Goal: Information Seeking & Learning: Learn about a topic

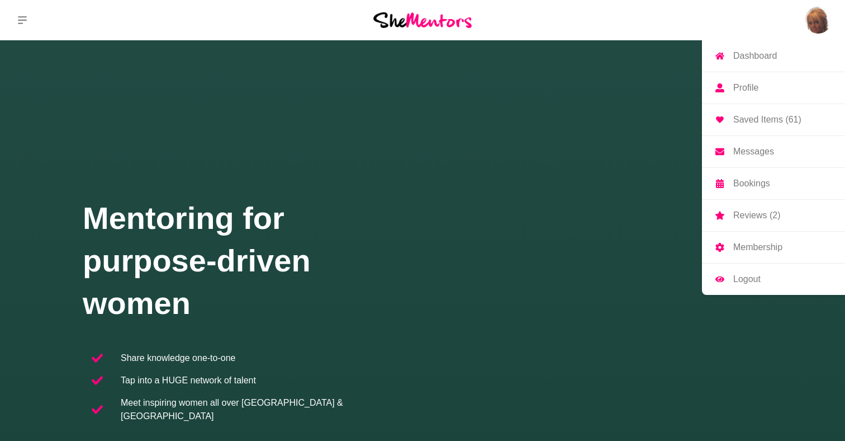
click at [748, 186] on p "Bookings" at bounding box center [752, 183] width 37 height 9
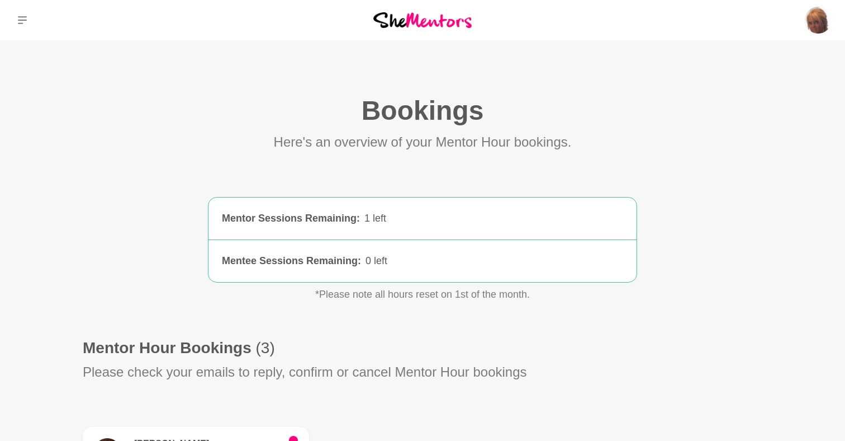
click at [375, 216] on div "1 left" at bounding box center [494, 218] width 259 height 15
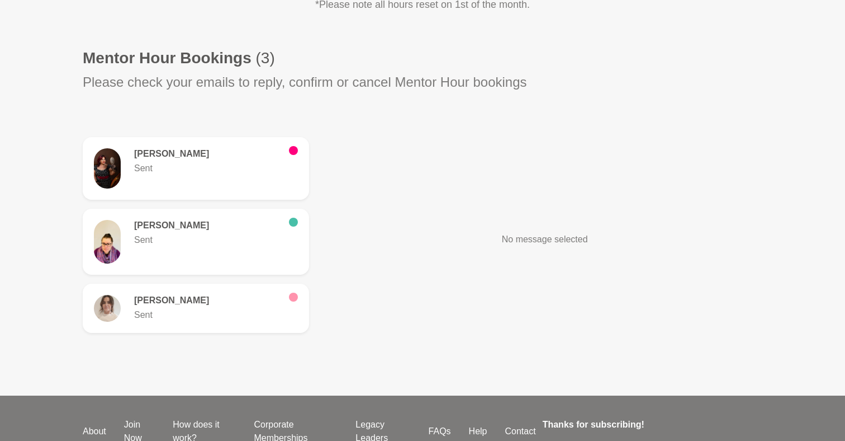
scroll to position [293, 0]
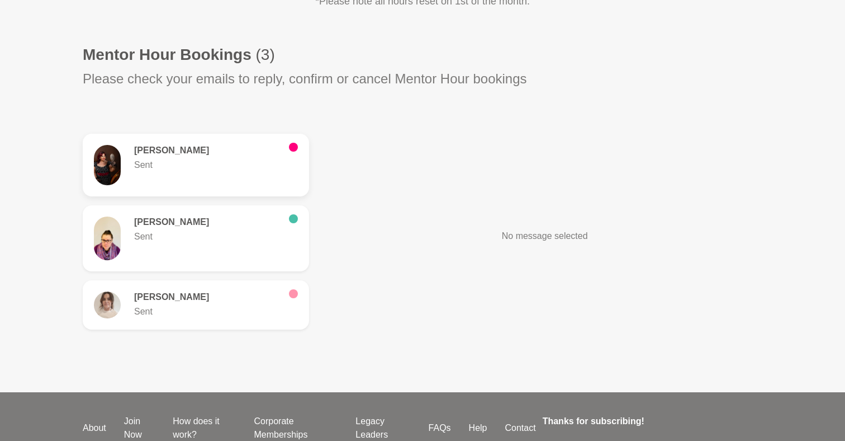
click at [264, 155] on h6 "[PERSON_NAME]" at bounding box center [207, 150] width 146 height 11
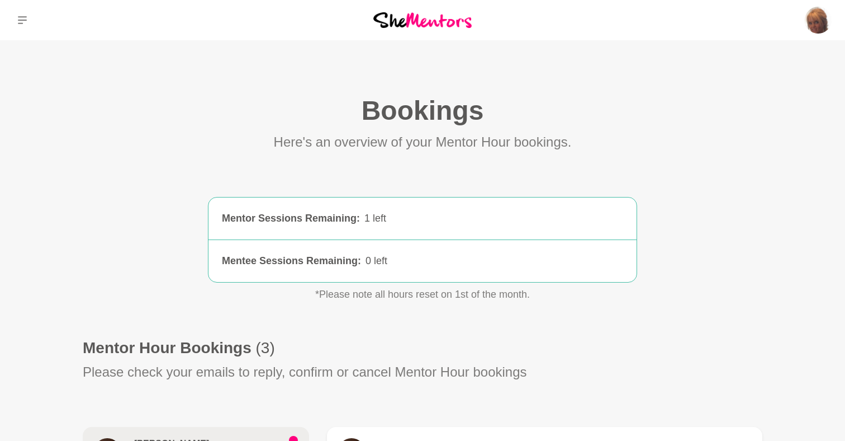
click at [25, 20] on icon at bounding box center [22, 20] width 9 height 8
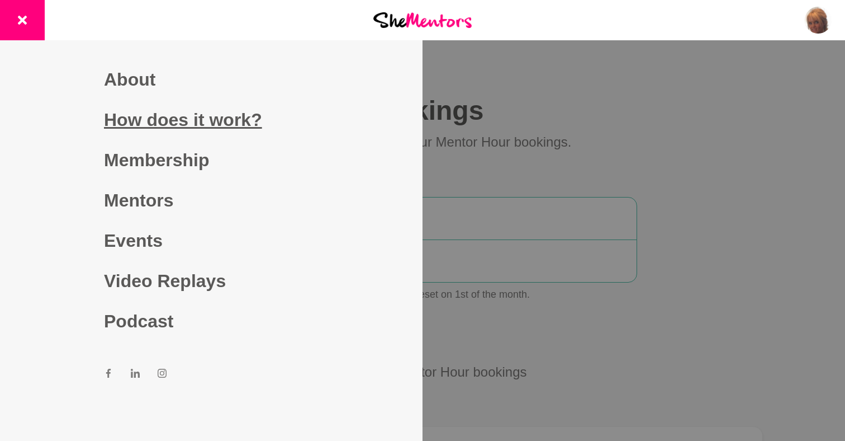
click at [169, 120] on link "How does it work?" at bounding box center [211, 120] width 215 height 40
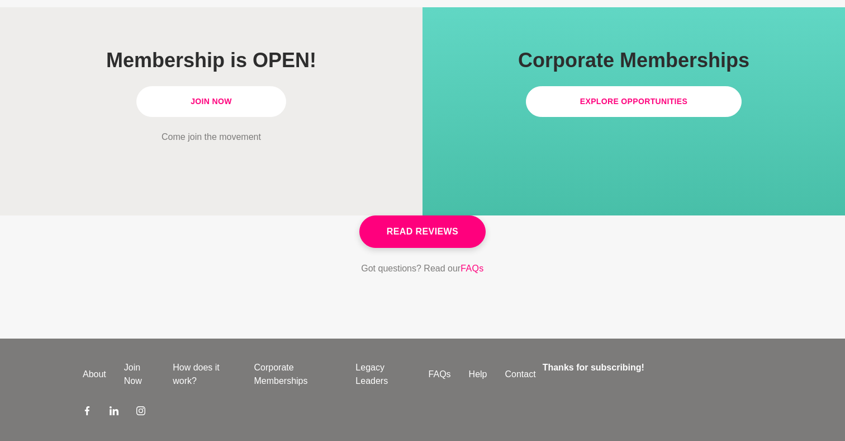
scroll to position [3254, 0]
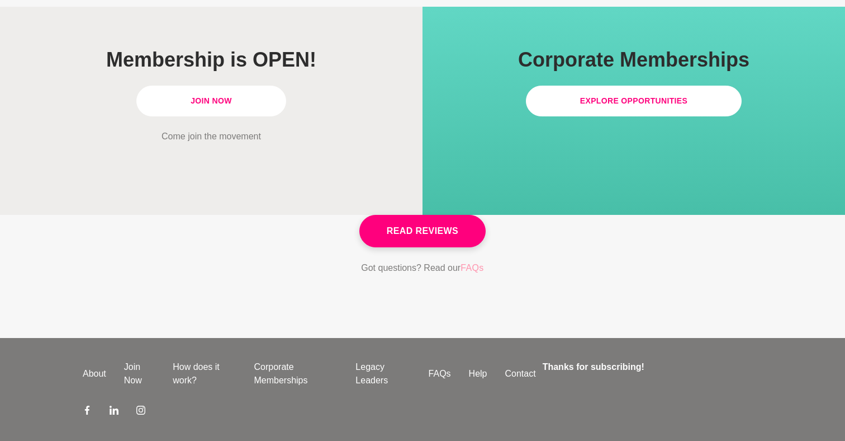
click at [476, 261] on link "FAQs" at bounding box center [472, 268] width 23 height 15
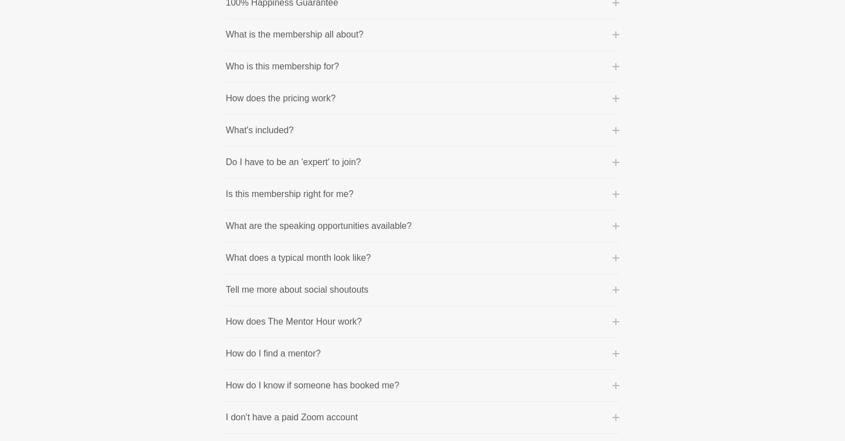
scroll to position [212, 0]
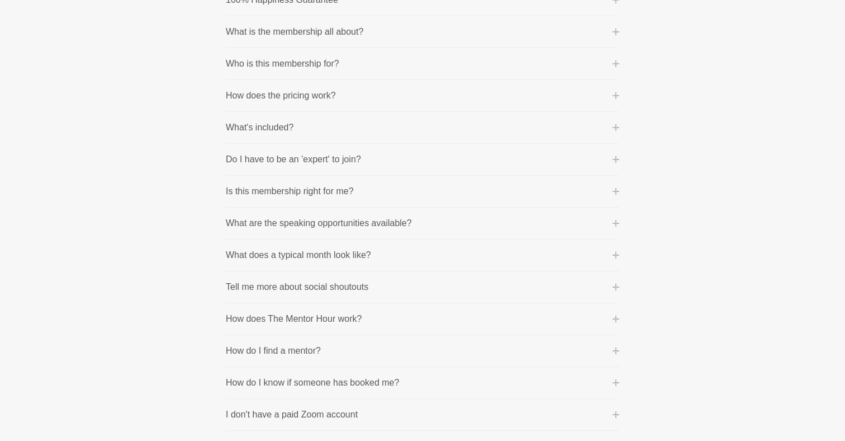
click at [472, 227] on button "What are the speaking opportunities available?" at bounding box center [423, 222] width 394 height 13
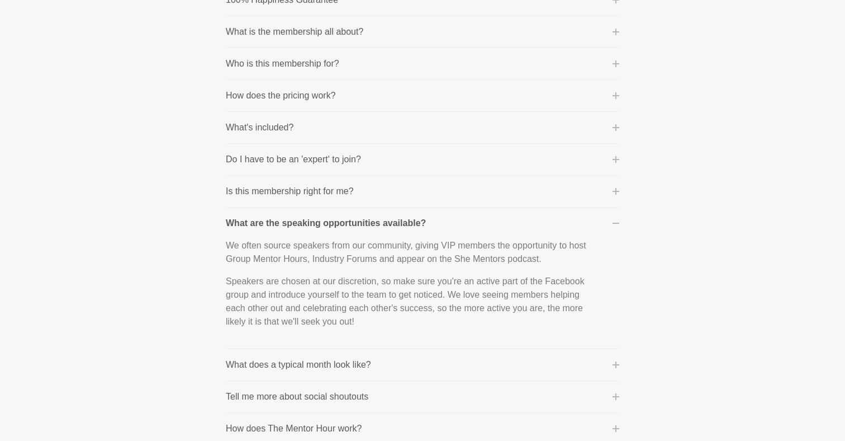
click at [471, 219] on button "What are the speaking opportunities available?" at bounding box center [423, 222] width 394 height 13
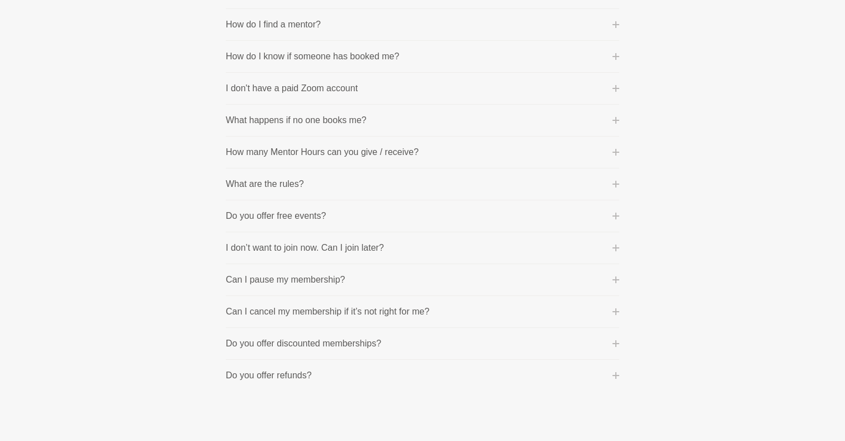
scroll to position [547, 0]
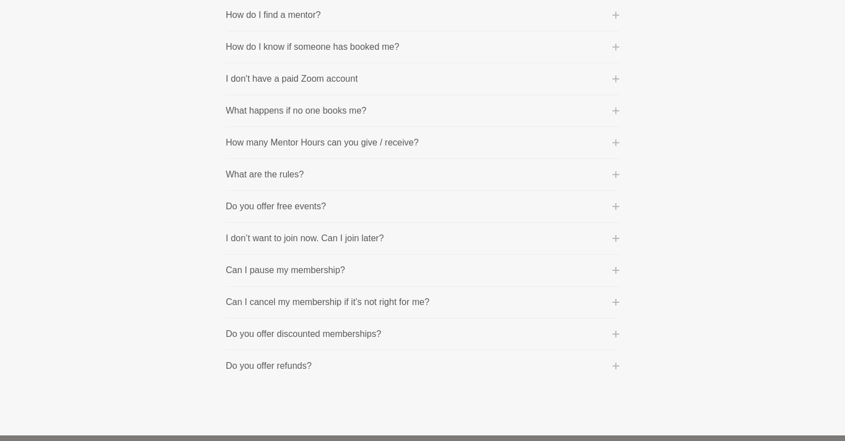
click at [469, 174] on button "What are the rules?" at bounding box center [423, 174] width 394 height 13
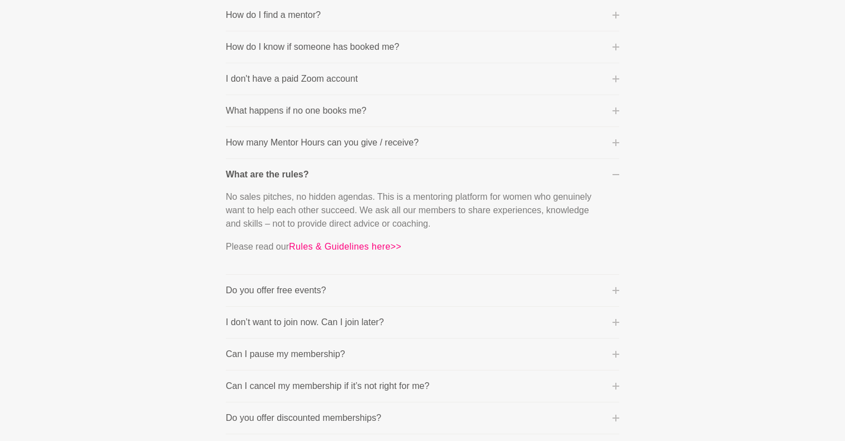
click at [469, 174] on button "What are the rules?" at bounding box center [423, 174] width 394 height 13
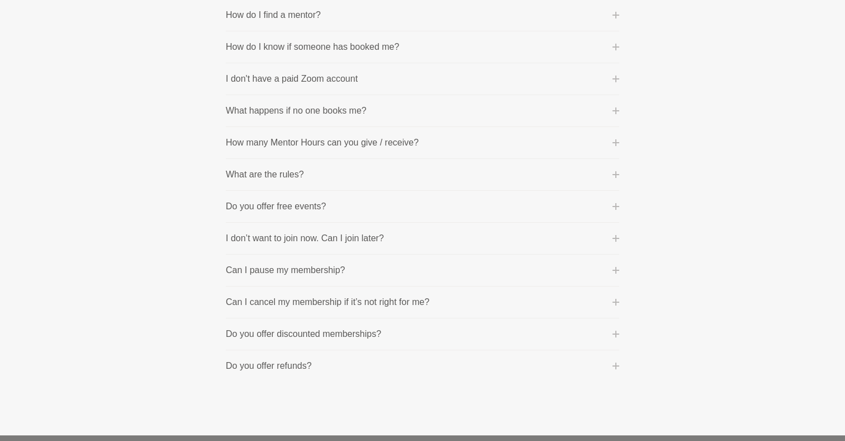
click at [434, 301] on button "Can I cancel my membership if it’s not right for me?" at bounding box center [423, 301] width 394 height 13
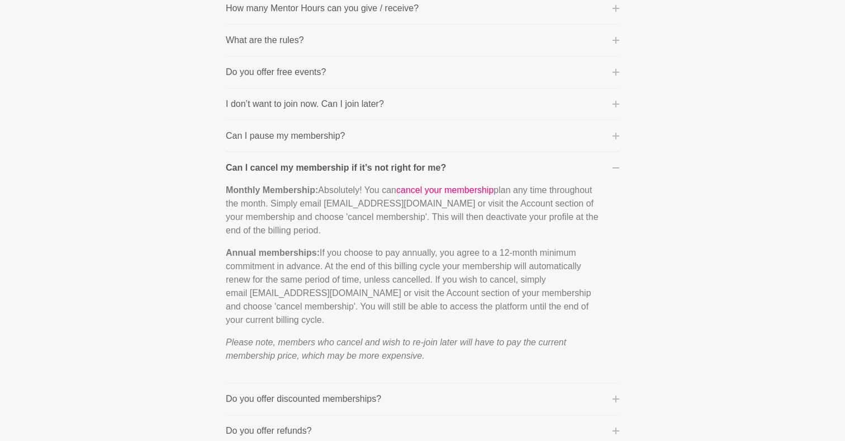
scroll to position [684, 0]
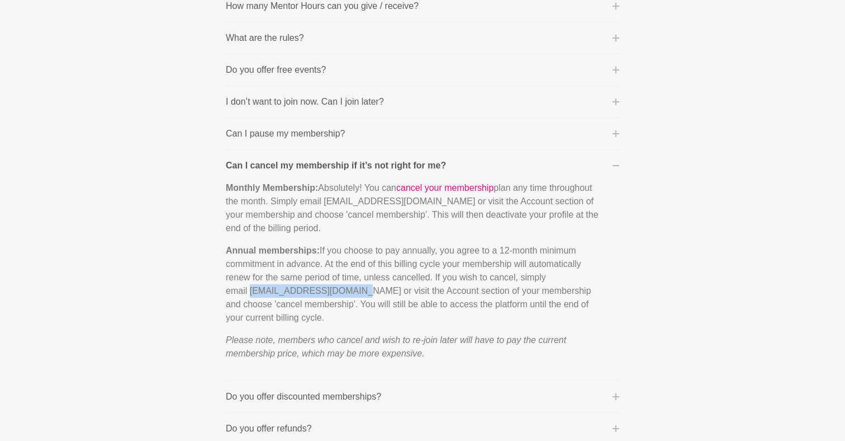
drag, startPoint x: 252, startPoint y: 290, endPoint x: 361, endPoint y: 292, distance: 109.1
click at [361, 292] on p "Annual memberships: If you choose to pay annually, you agree to a 12-month mini…" at bounding box center [414, 284] width 376 height 81
copy p "[EMAIL_ADDRESS][DOMAIN_NAME]"
